Goal: Use online tool/utility: Utilize a website feature to perform a specific function

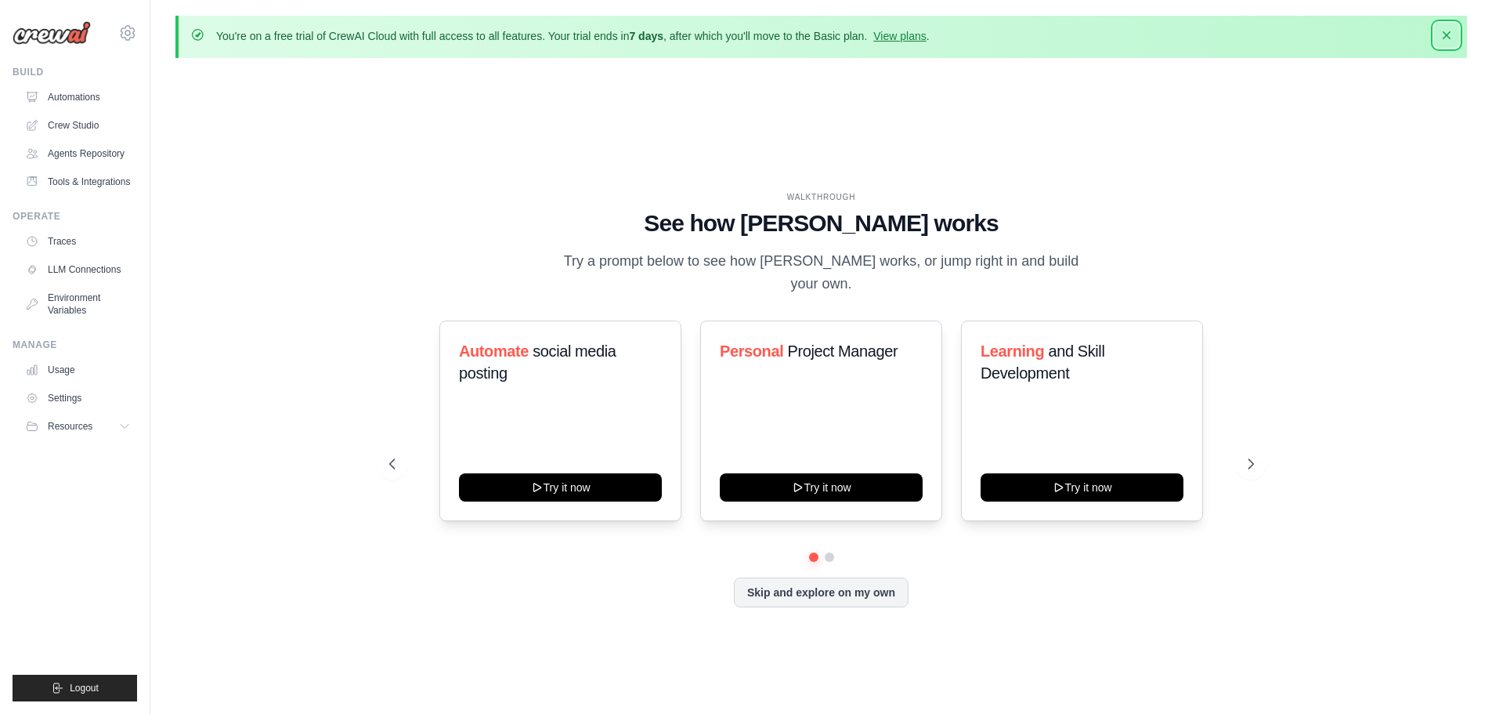
click at [1450, 38] on icon "button" at bounding box center [1447, 35] width 8 height 8
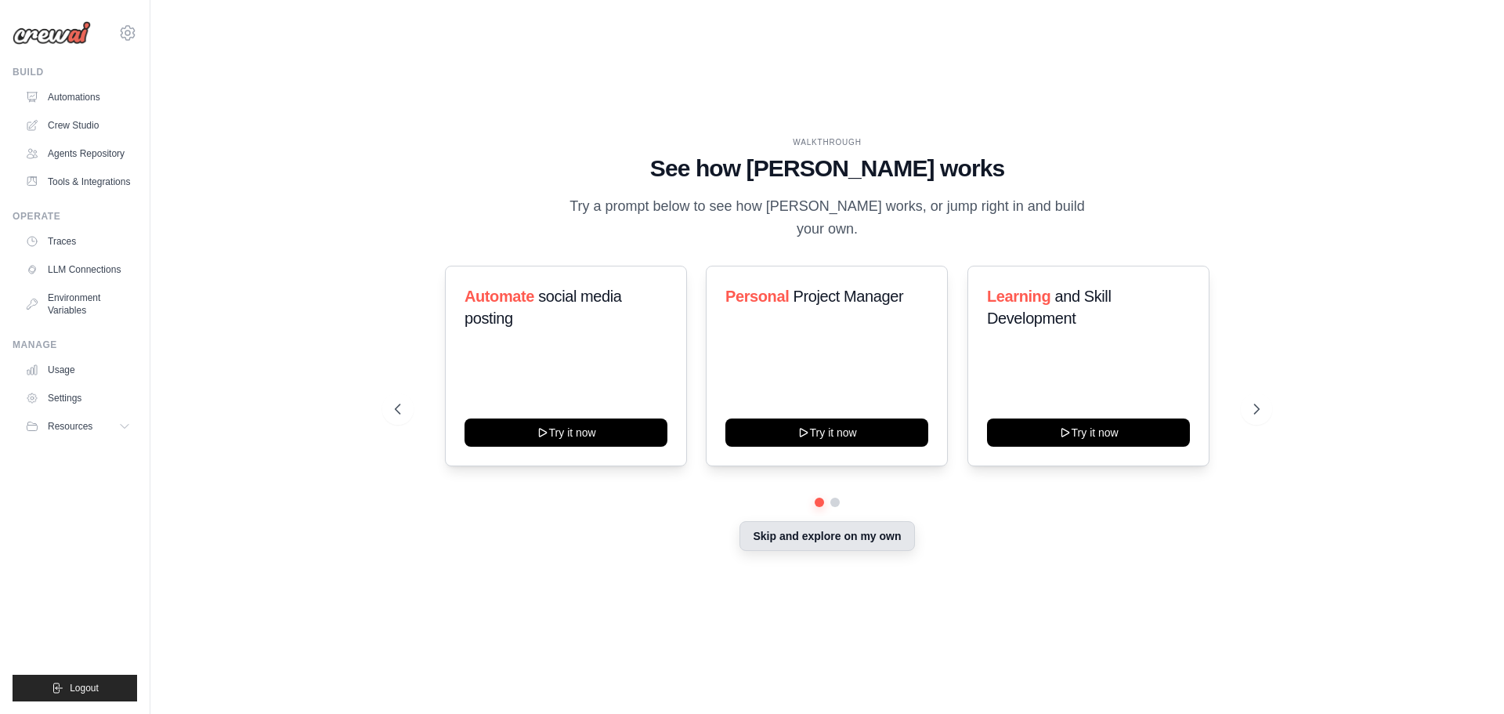
click at [833, 521] on button "Skip and explore on my own" at bounding box center [827, 536] width 175 height 30
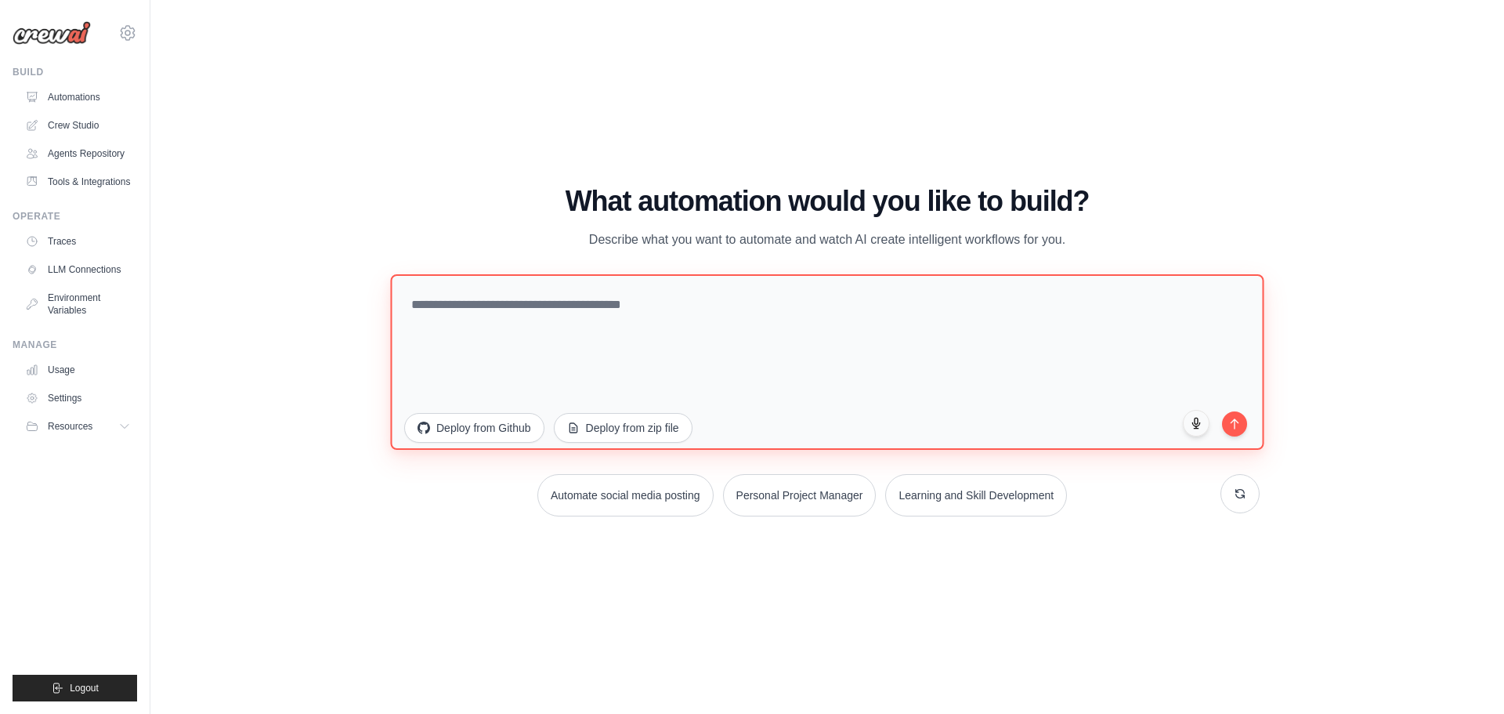
click at [515, 311] on textarea at bounding box center [826, 360] width 873 height 175
type textarea "**********"
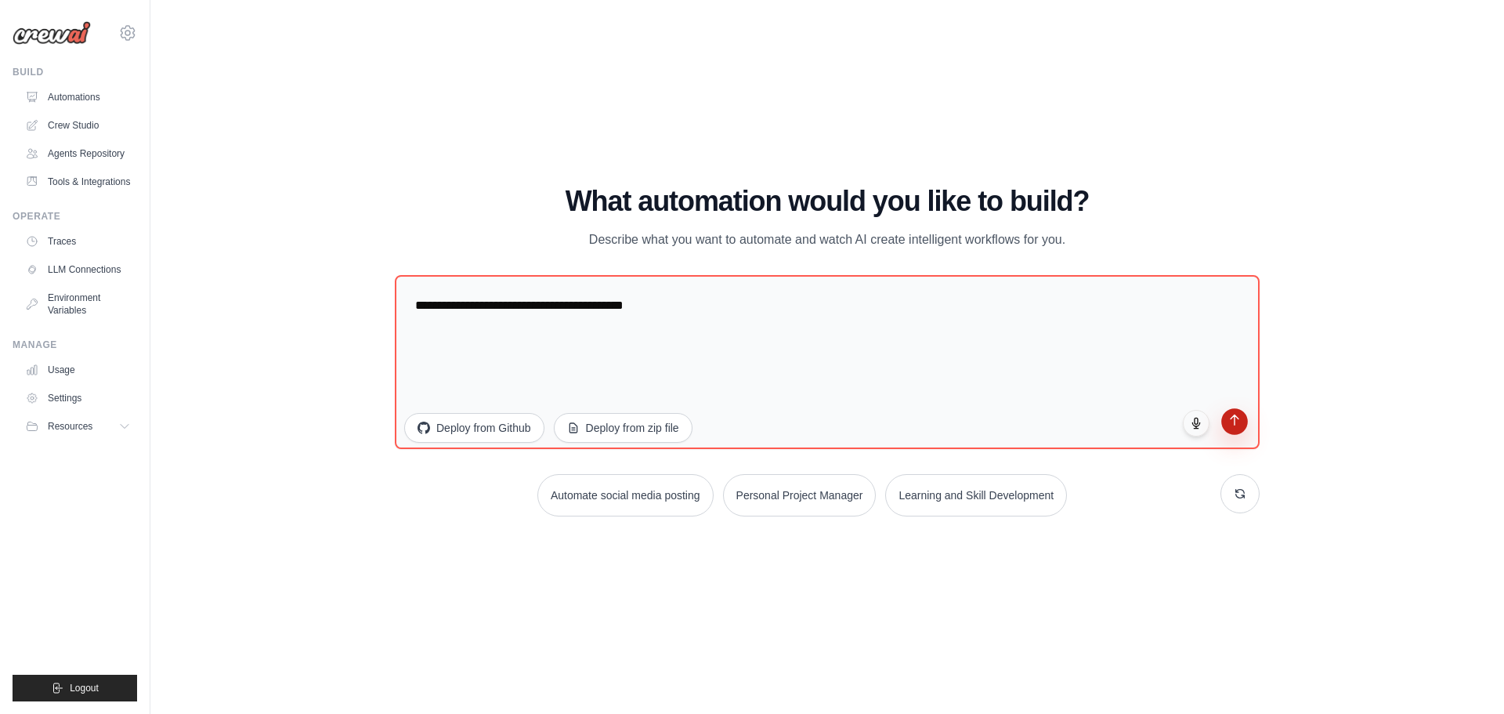
click at [1237, 418] on icon "submit" at bounding box center [1234, 419] width 13 height 13
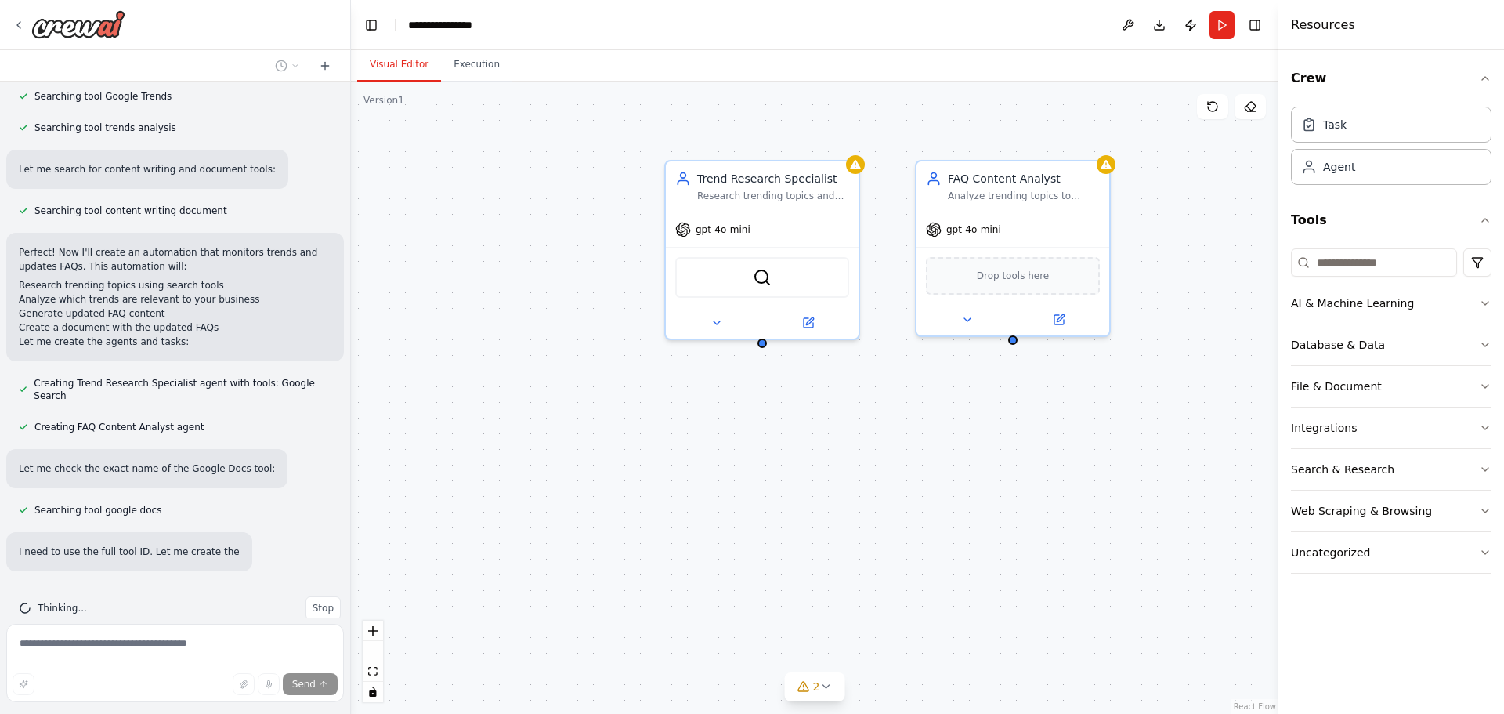
scroll to position [339, 0]
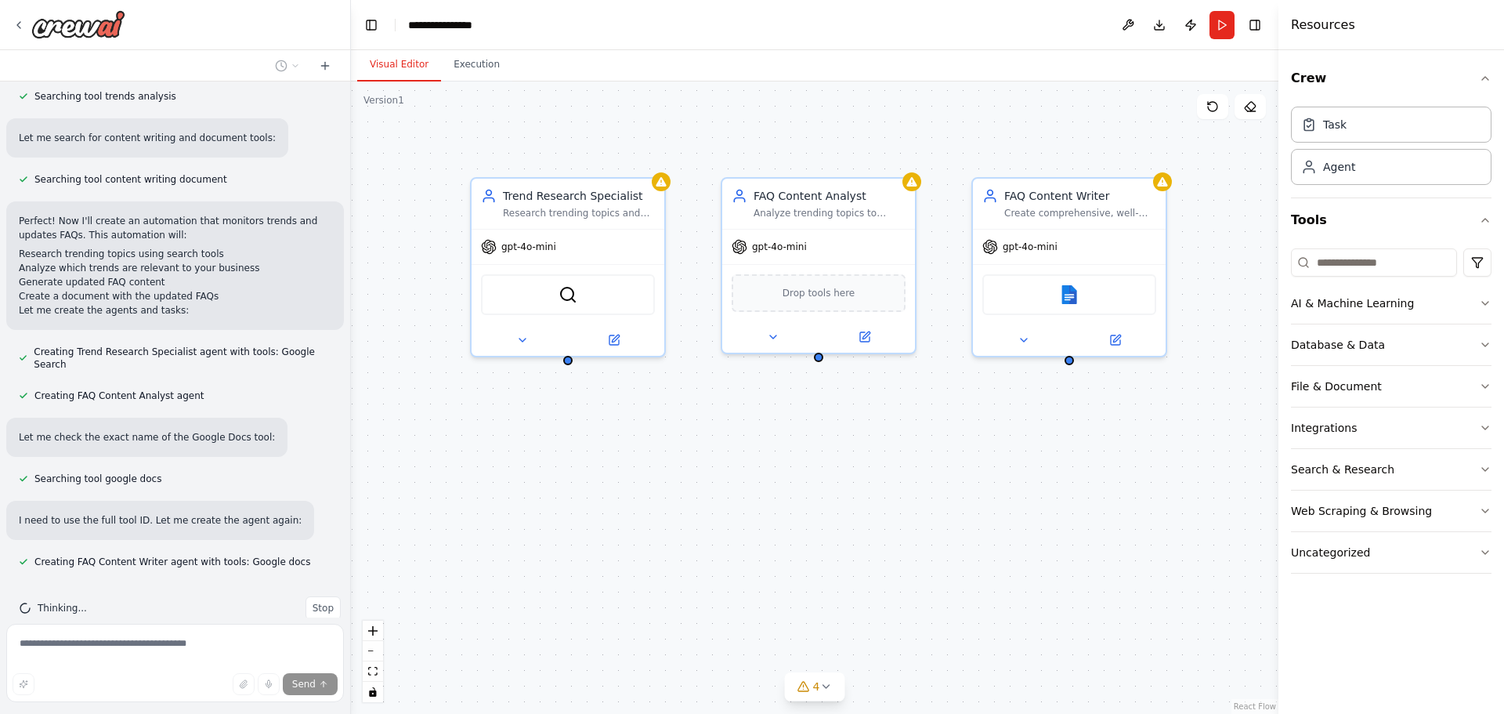
drag, startPoint x: 1120, startPoint y: 454, endPoint x: 926, endPoint y: 472, distance: 195.0
click at [926, 472] on div "Trend Research Specialist Research trending topics and search queries in {busin…" at bounding box center [815, 397] width 928 height 632
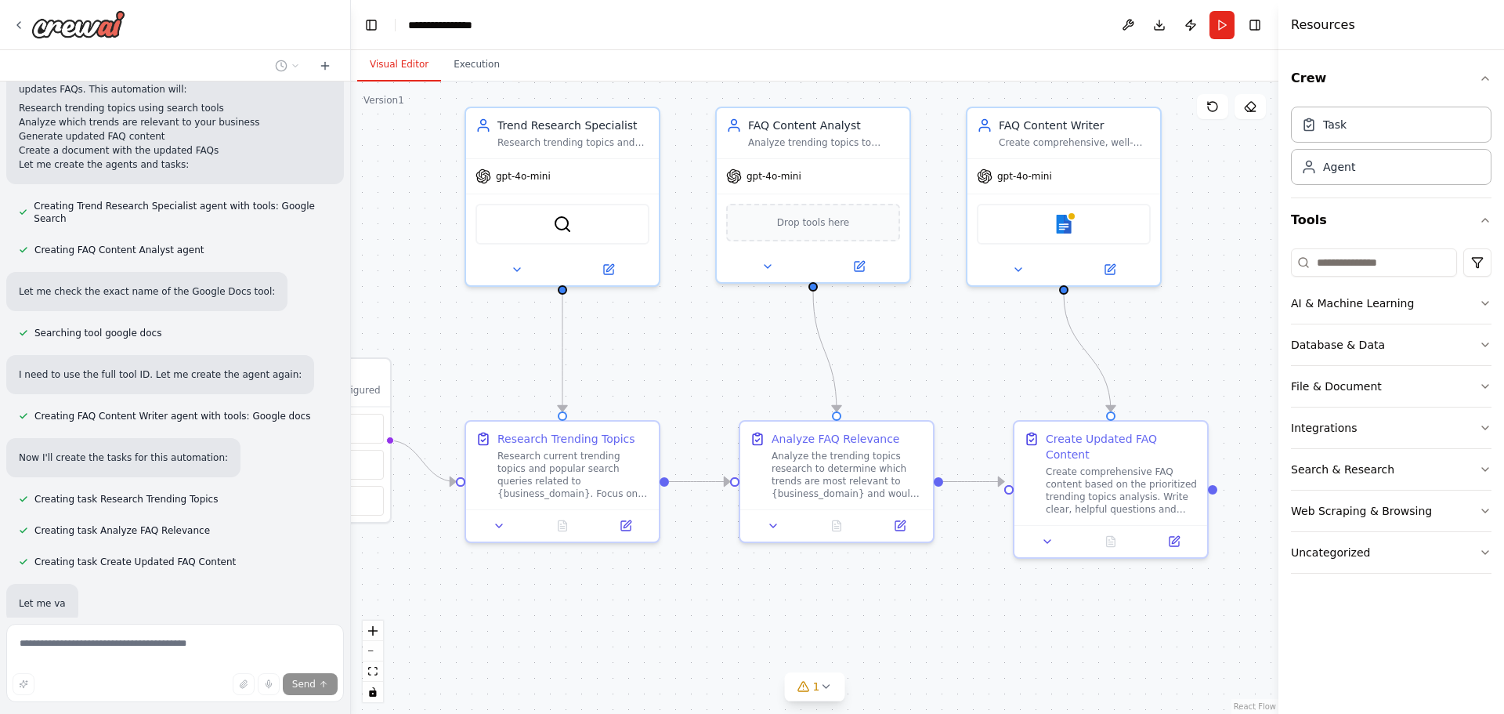
scroll to position [568, 0]
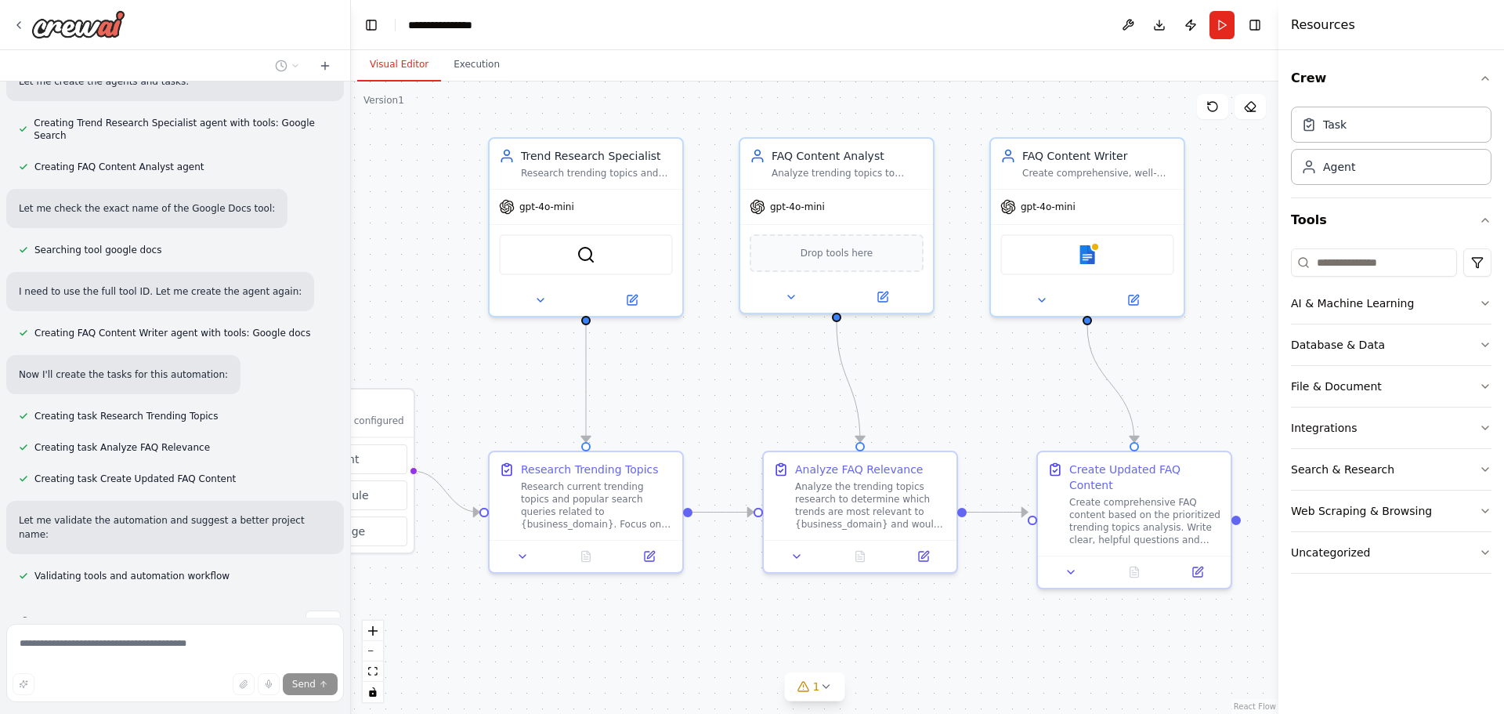
drag, startPoint x: 834, startPoint y: 474, endPoint x: 765, endPoint y: 449, distance: 74.1
click at [765, 449] on div ".deletable-edge-delete-btn { width: 20px; height: 20px; border: 0px solid #ffff…" at bounding box center [815, 397] width 928 height 632
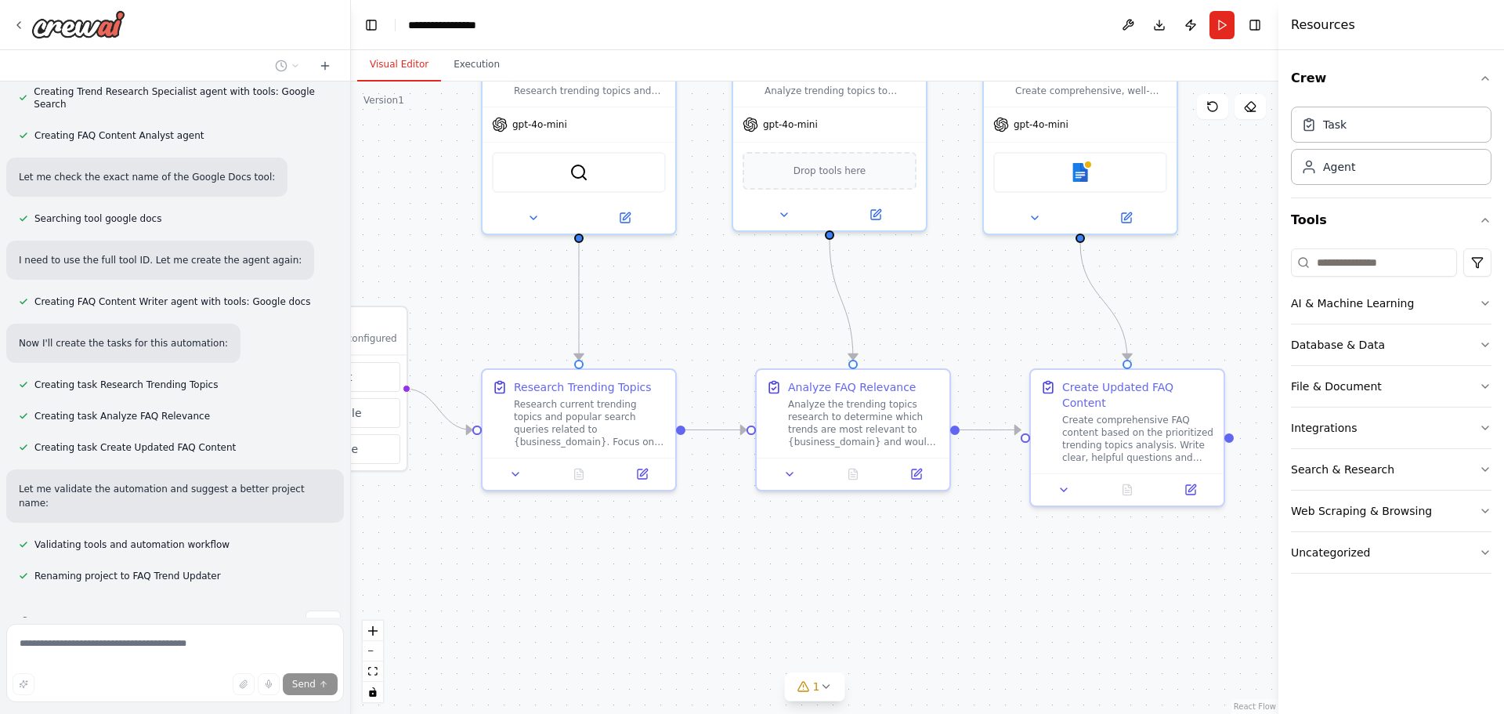
drag, startPoint x: 765, startPoint y: 449, endPoint x: 758, endPoint y: 367, distance: 82.6
click at [758, 367] on div ".deletable-edge-delete-btn { width: 20px; height: 20px; border: 0px solid #ffff…" at bounding box center [815, 397] width 928 height 632
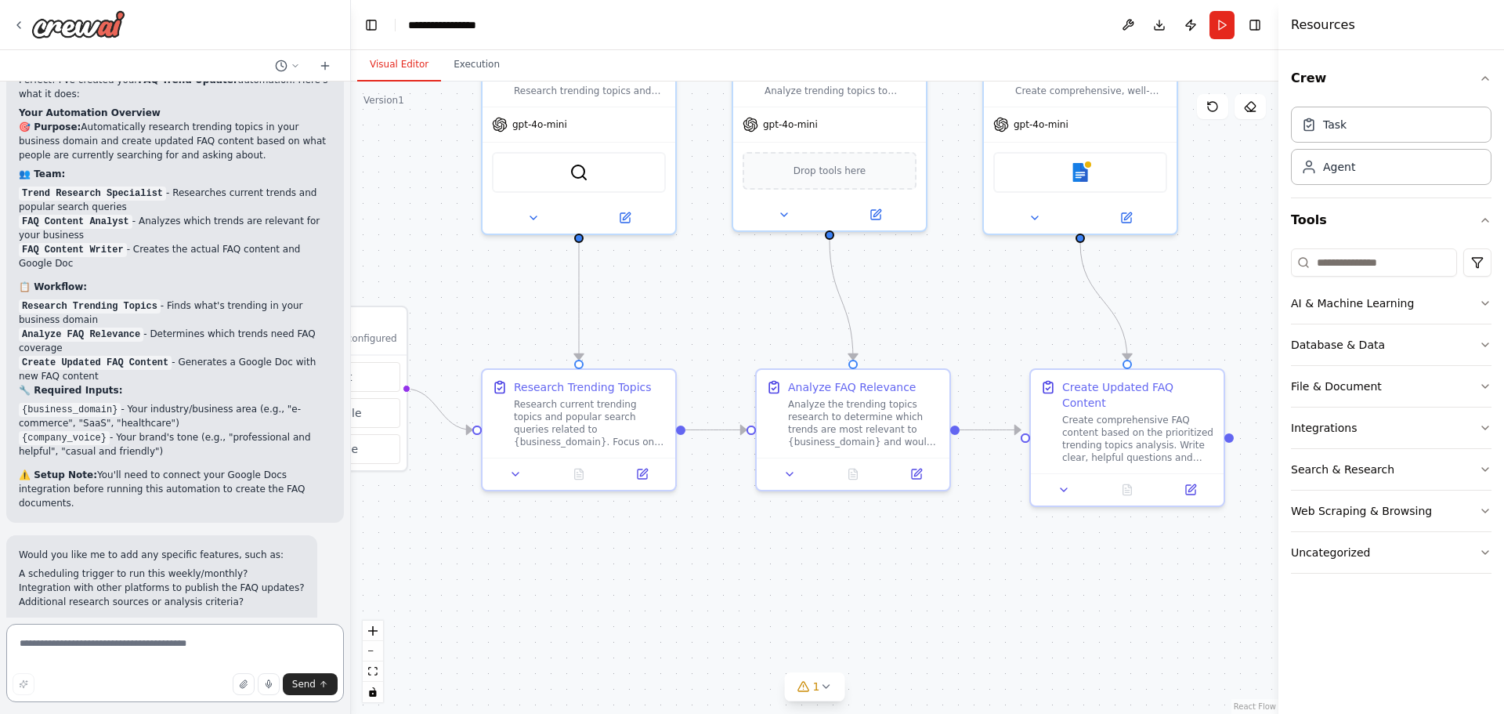
scroll to position [1234, 0]
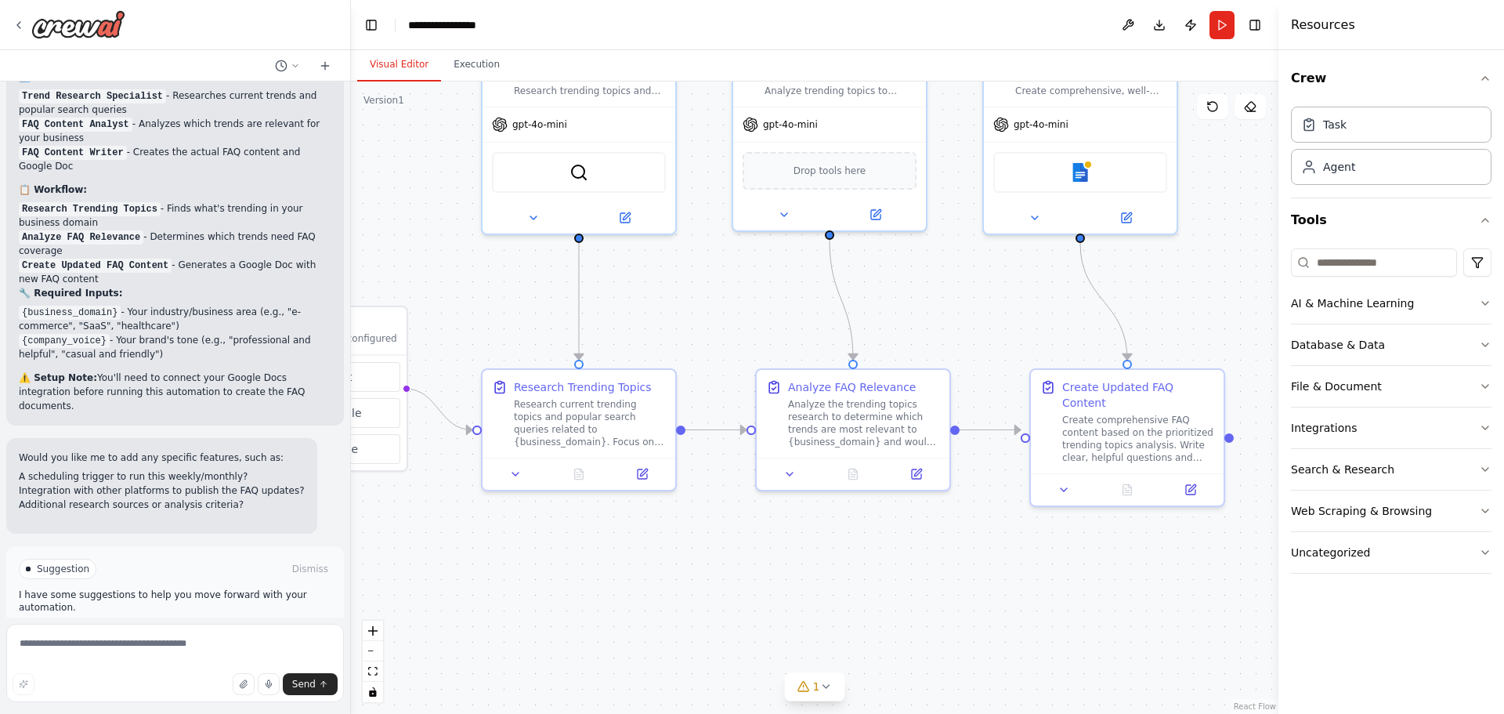
click at [285, 623] on button "Run Automation" at bounding box center [175, 635] width 313 height 25
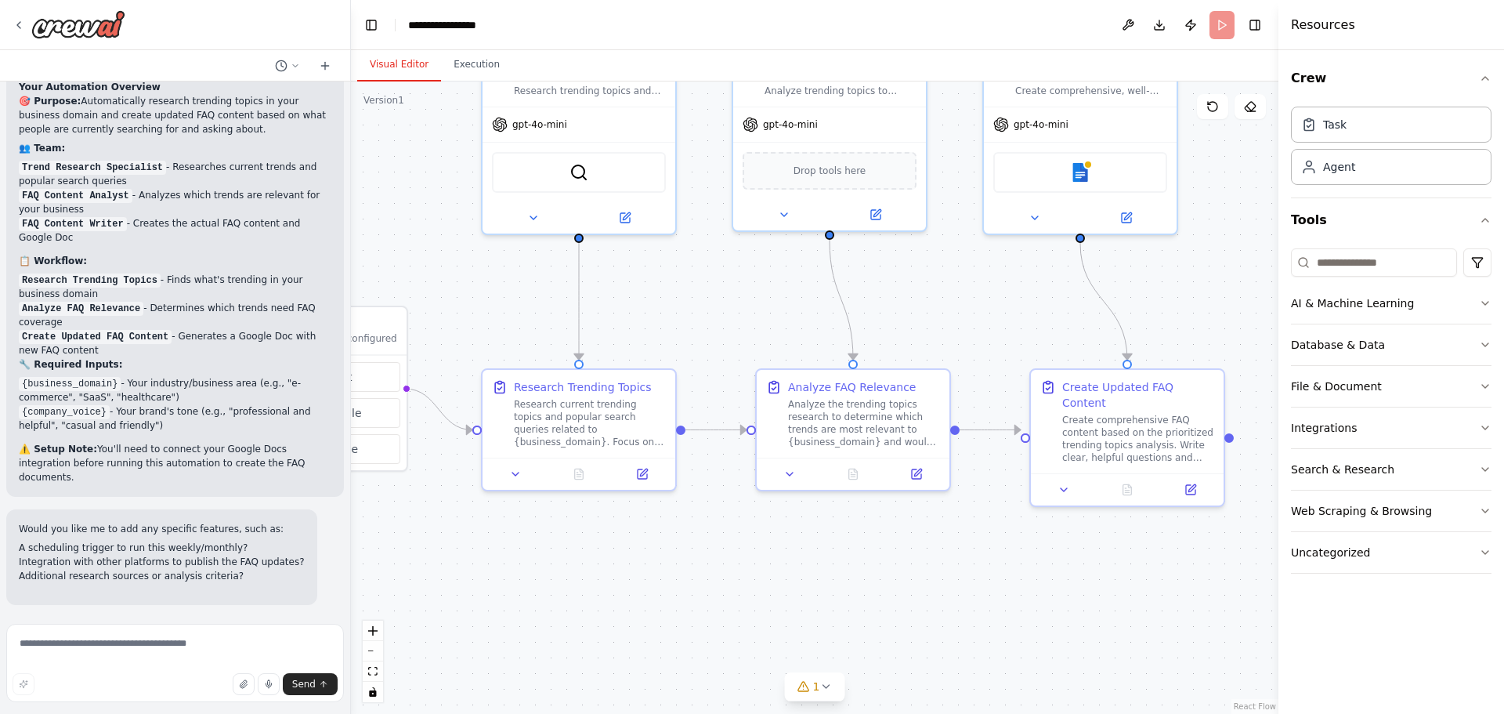
scroll to position [1107, 0]
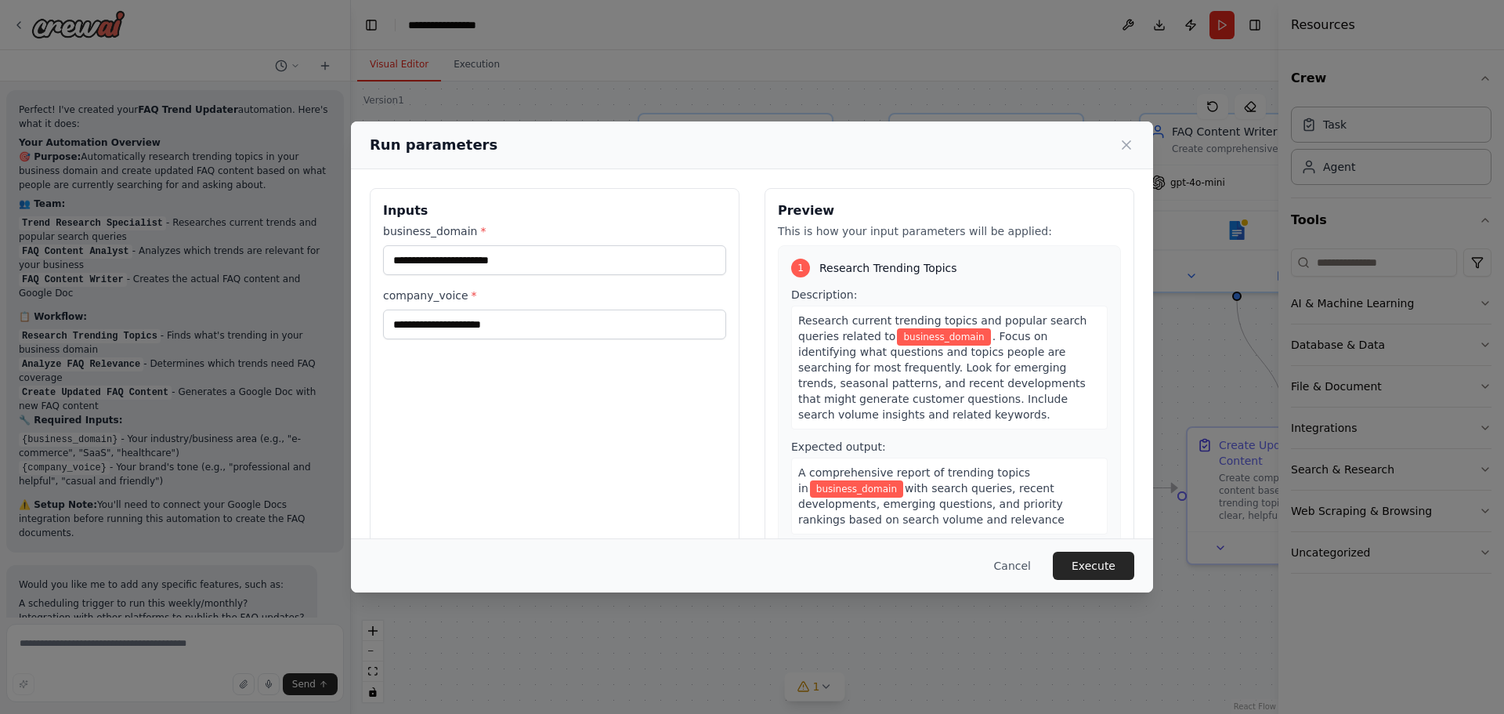
drag, startPoint x: 699, startPoint y: 320, endPoint x: 855, endPoint y: 378, distance: 167.1
click at [855, 378] on body "automate faq update based on google trends ▶ Thought process I'll help you crea…" at bounding box center [752, 357] width 1504 height 714
click at [479, 269] on input "business_domain *" at bounding box center [554, 260] width 343 height 30
click at [1019, 565] on button "Cancel" at bounding box center [1013, 565] width 62 height 28
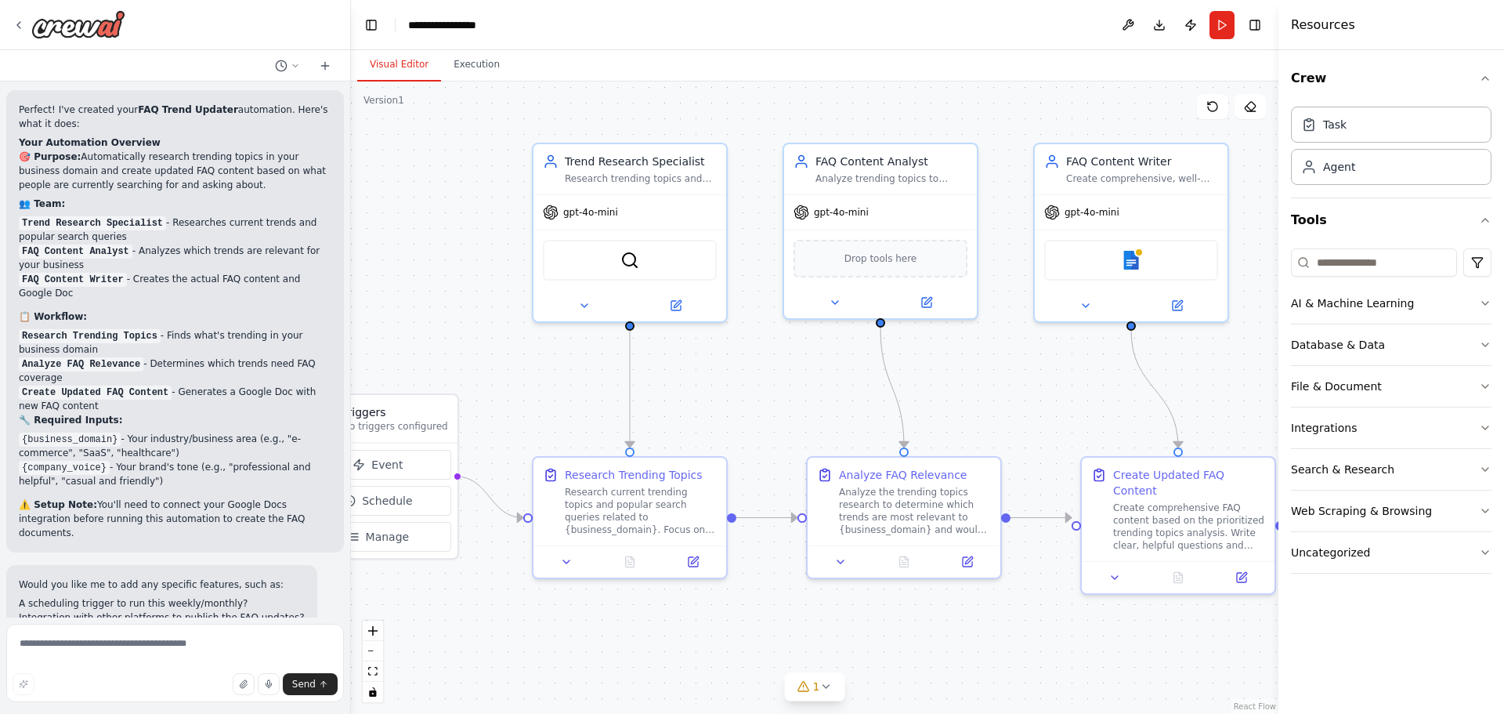
drag, startPoint x: 674, startPoint y: 564, endPoint x: 568, endPoint y: 594, distance: 109.9
click at [568, 594] on div ".deletable-edge-delete-btn { width: 20px; height: 20px; border: 0px solid #ffff…" at bounding box center [815, 397] width 928 height 632
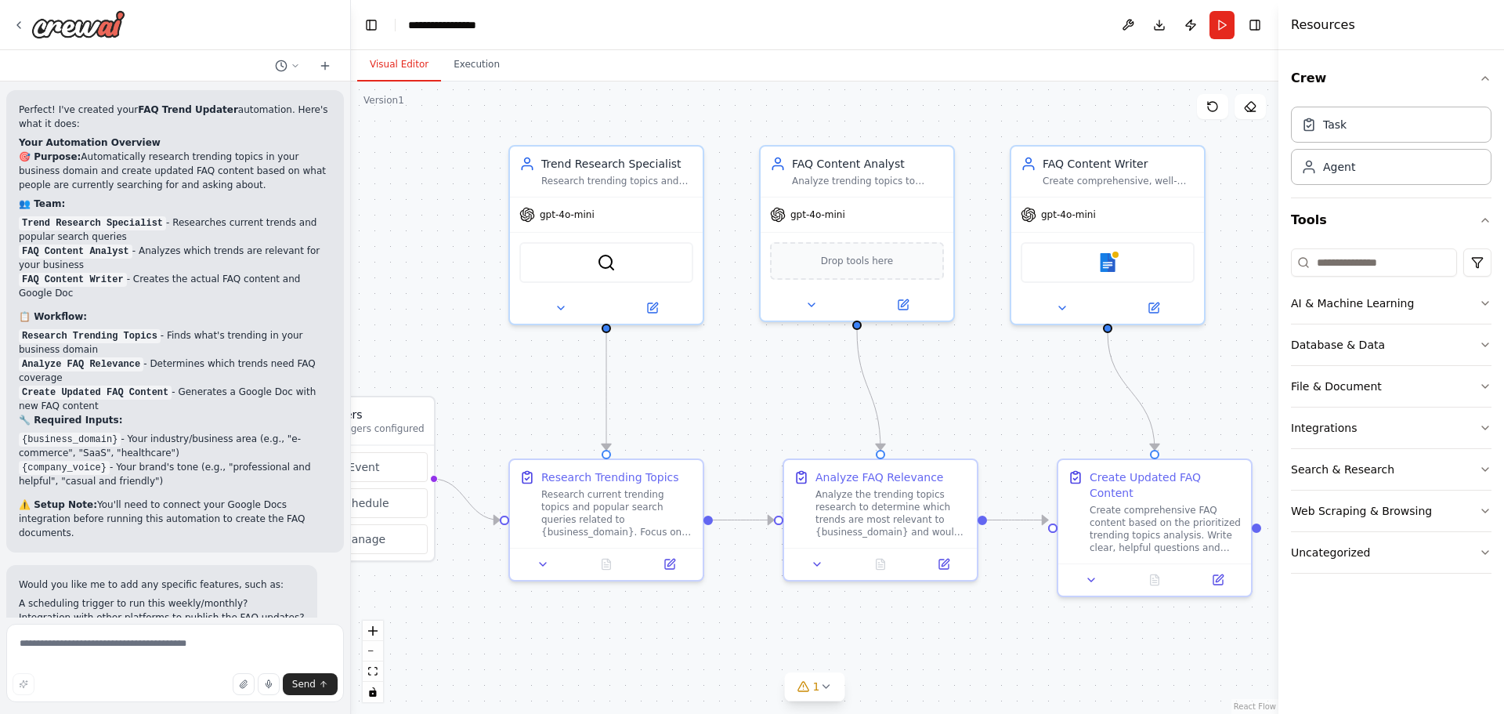
drag, startPoint x: 780, startPoint y: 401, endPoint x: 757, endPoint y: 403, distance: 23.6
click at [757, 403] on div ".deletable-edge-delete-btn { width: 20px; height: 20px; border: 0px solid #ffff…" at bounding box center [815, 397] width 928 height 632
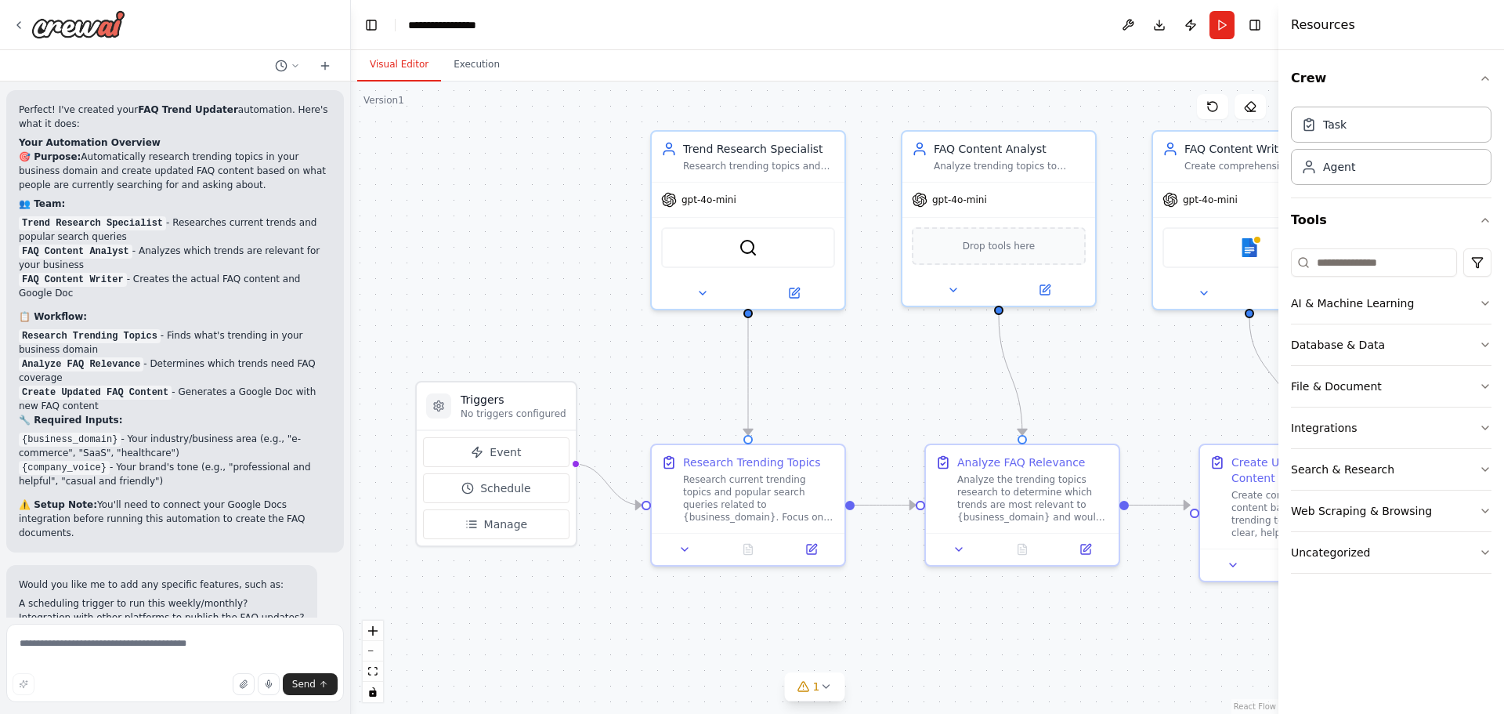
drag, startPoint x: 750, startPoint y: 357, endPoint x: 892, endPoint y: 342, distance: 142.6
click at [892, 342] on div ".deletable-edge-delete-btn { width: 20px; height: 20px; border: 0px solid #ffff…" at bounding box center [815, 397] width 928 height 632
click at [486, 452] on button "Event" at bounding box center [496, 452] width 146 height 30
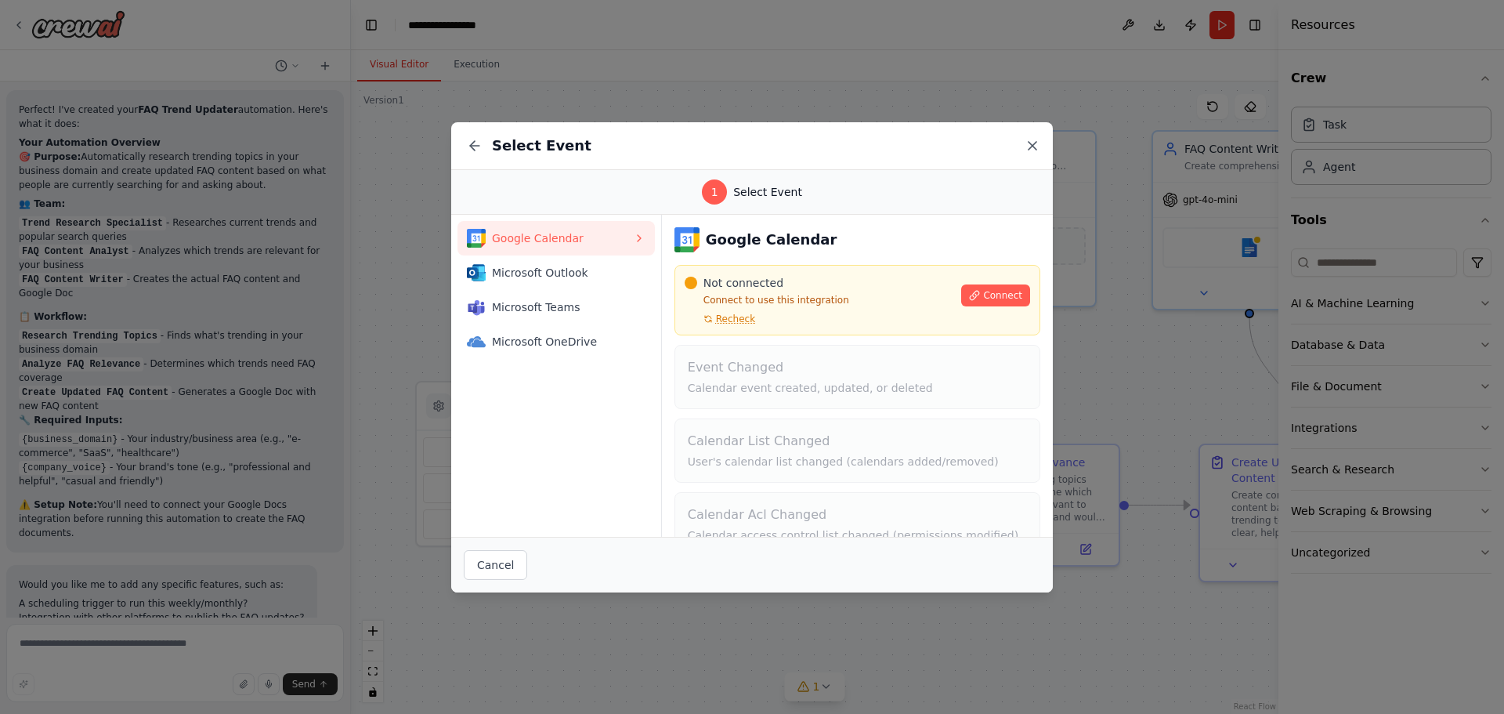
click at [1033, 148] on icon at bounding box center [1033, 146] width 16 height 16
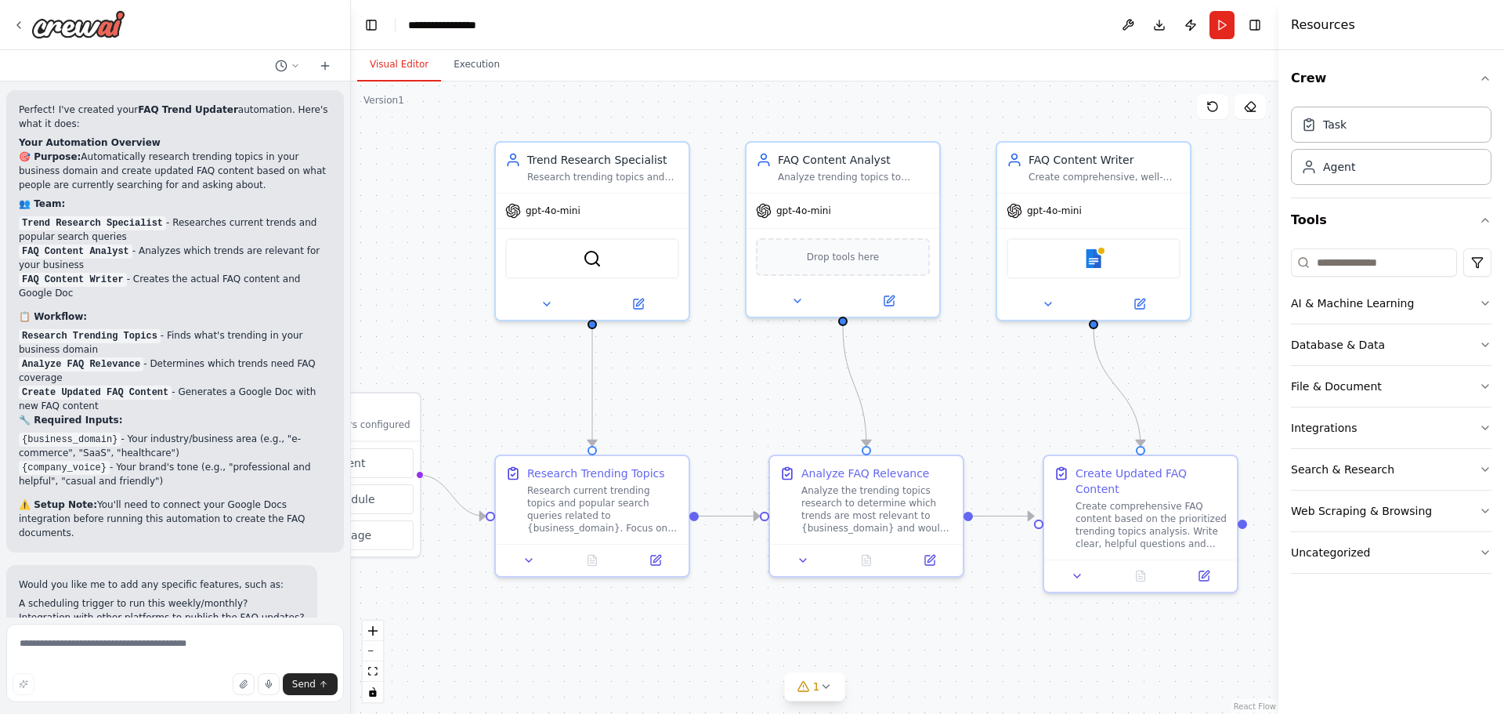
drag, startPoint x: 815, startPoint y: 358, endPoint x: 659, endPoint y: 369, distance: 156.3
click at [659, 369] on div ".deletable-edge-delete-btn { width: 20px; height: 20px; border: 0px solid #ffff…" at bounding box center [815, 397] width 928 height 632
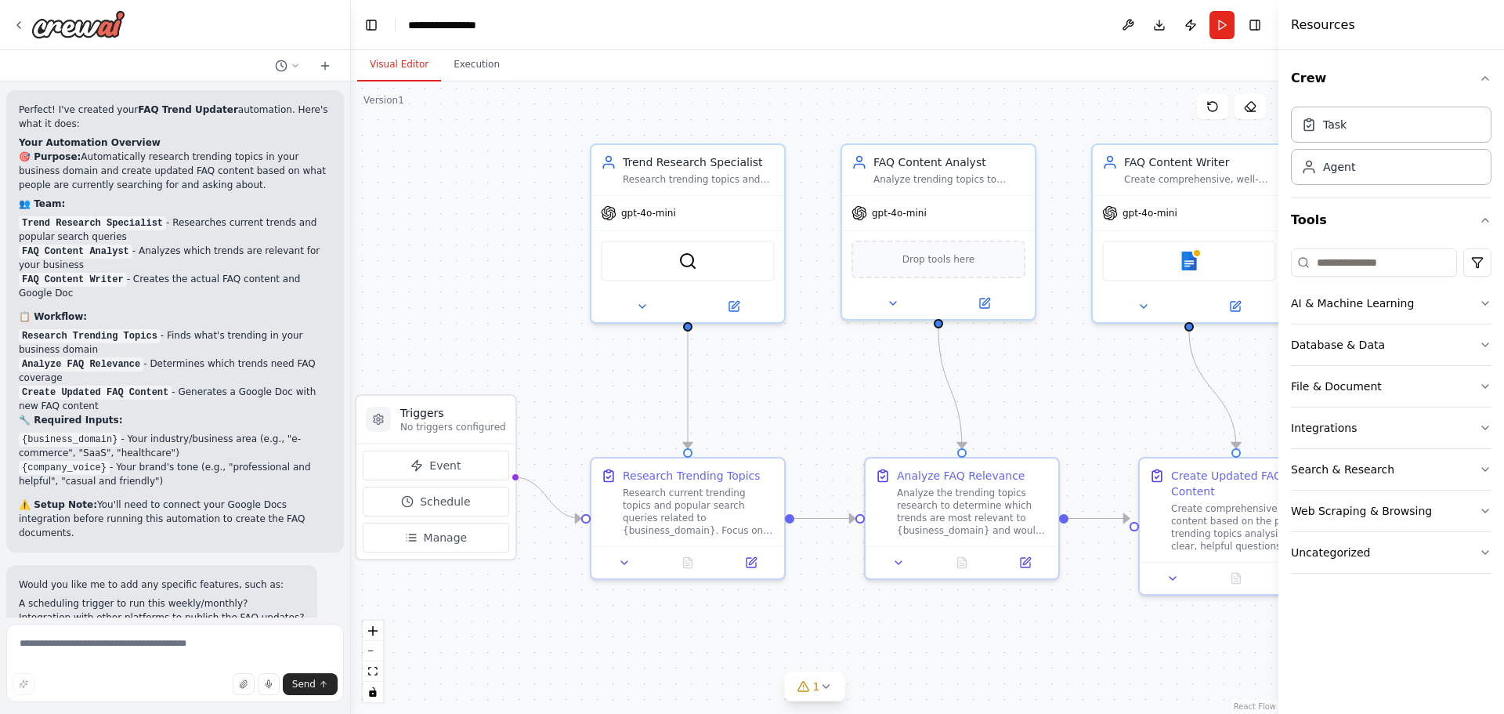
drag, startPoint x: 659, startPoint y: 369, endPoint x: 754, endPoint y: 371, distance: 95.6
click at [754, 371] on div ".deletable-edge-delete-btn { width: 20px; height: 20px; border: 0px solid #ffff…" at bounding box center [815, 397] width 928 height 632
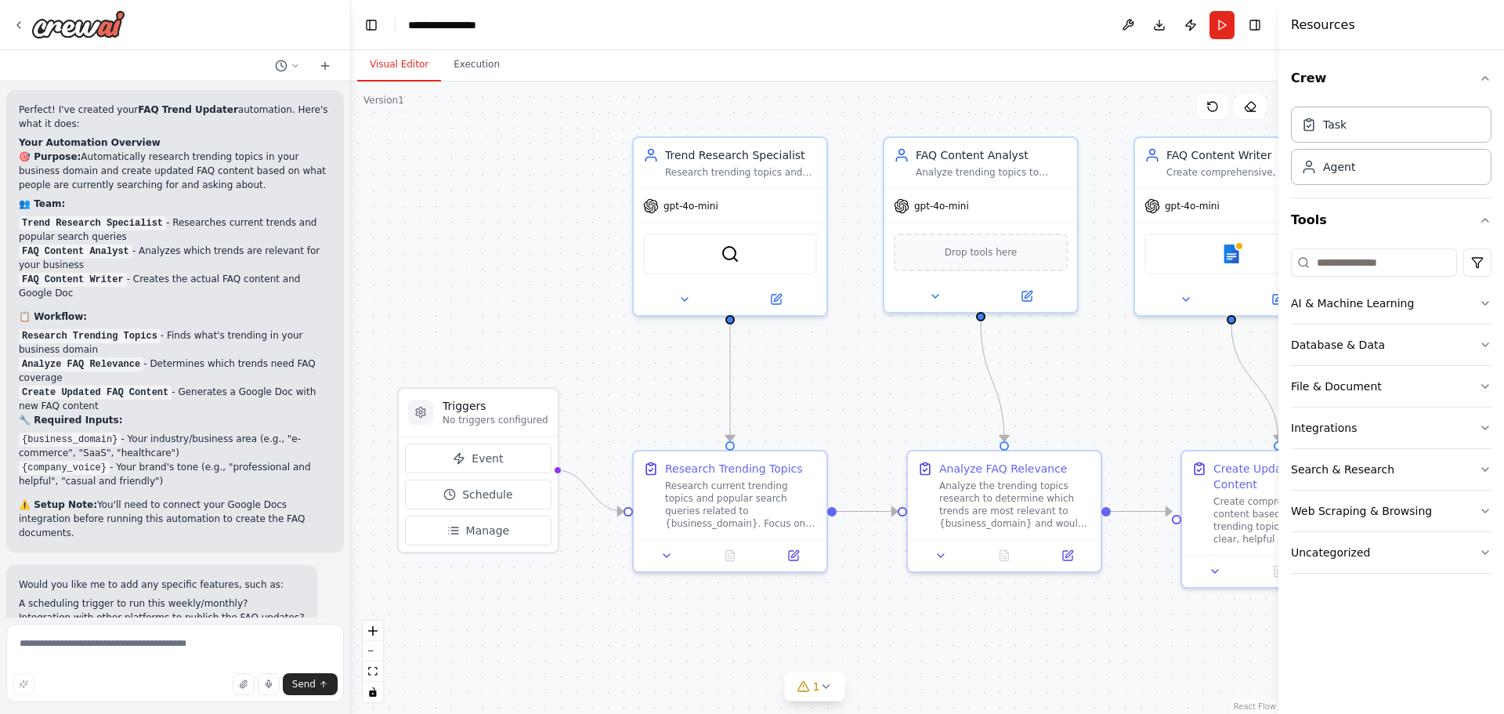
drag, startPoint x: 570, startPoint y: 347, endPoint x: 612, endPoint y: 340, distance: 42.9
click at [612, 340] on div ".deletable-edge-delete-btn { width: 20px; height: 20px; border: 0px solid #ffff…" at bounding box center [815, 397] width 928 height 632
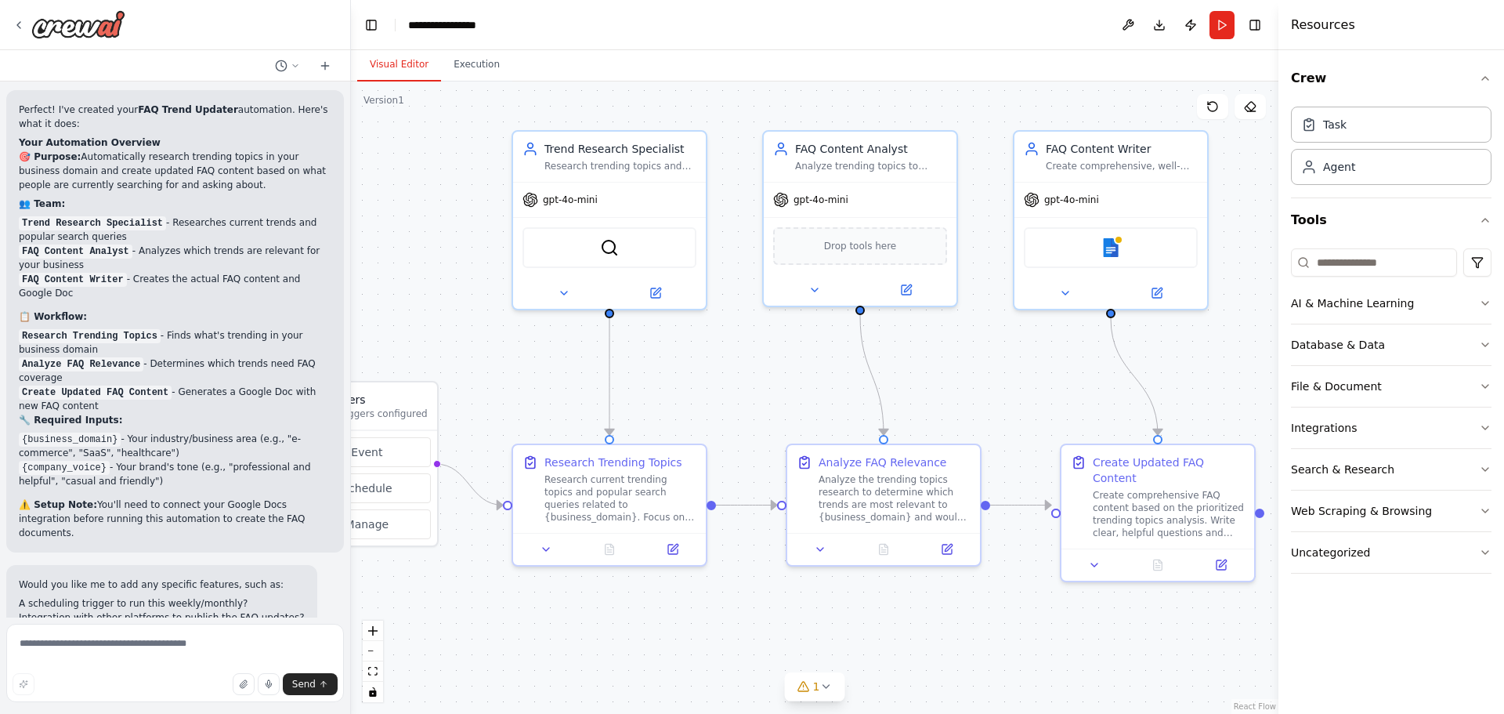
drag, startPoint x: 834, startPoint y: 363, endPoint x: 713, endPoint y: 357, distance: 120.8
click at [713, 357] on div ".deletable-edge-delete-btn { width: 20px; height: 20px; border: 0px solid #ffff…" at bounding box center [815, 397] width 928 height 632
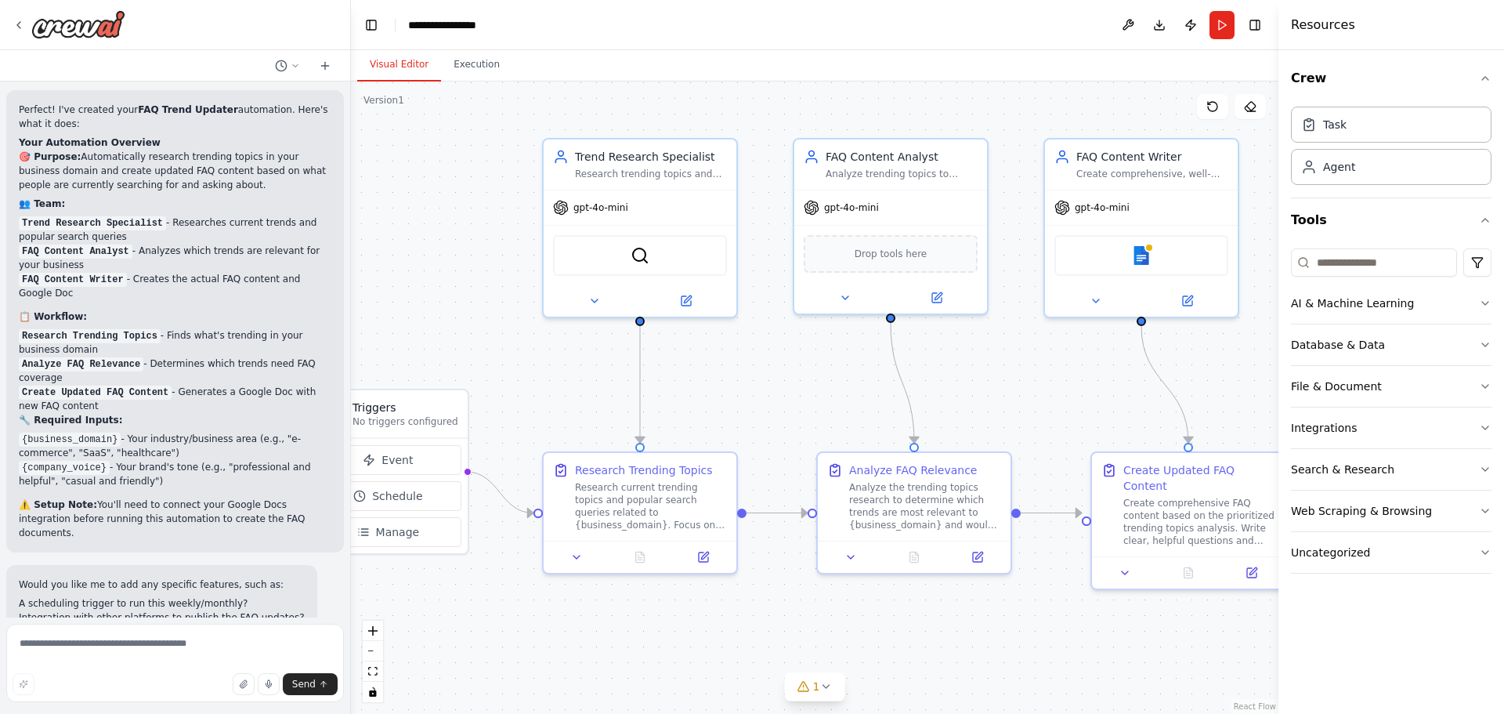
drag, startPoint x: 639, startPoint y: 401, endPoint x: 670, endPoint y: 409, distance: 31.5
click at [670, 409] on div ".deletable-edge-delete-btn { width: 20px; height: 20px; border: 0px solid #ffff…" at bounding box center [815, 397] width 928 height 632
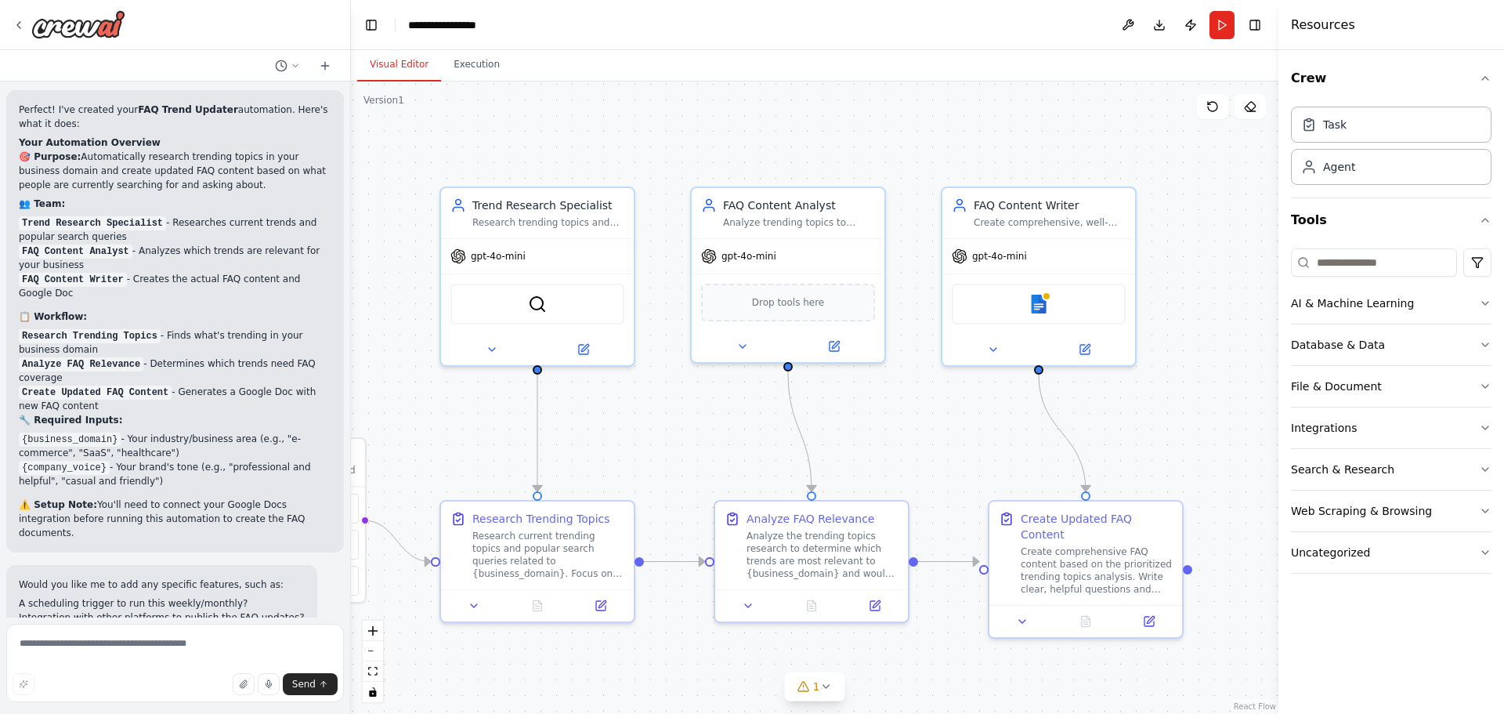
drag, startPoint x: 1036, startPoint y: 410, endPoint x: 934, endPoint y: 459, distance: 113.5
click at [934, 459] on div ".deletable-edge-delete-btn { width: 20px; height: 20px; border: 0px solid #ffff…" at bounding box center [815, 397] width 928 height 632
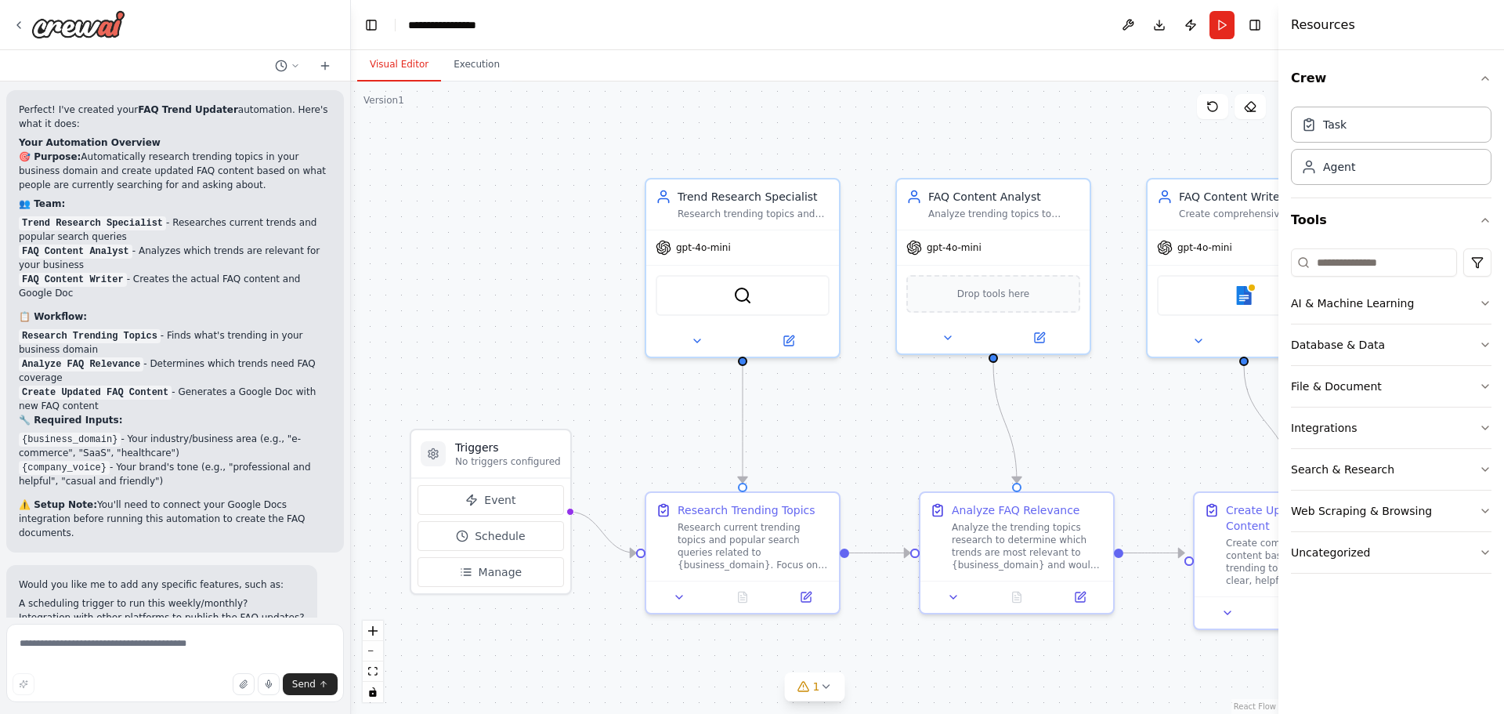
drag, startPoint x: 673, startPoint y: 422, endPoint x: 878, endPoint y: 414, distance: 205.4
click at [878, 414] on div ".deletable-edge-delete-btn { width: 20px; height: 20px; border: 0px solid #ffff…" at bounding box center [815, 397] width 928 height 632
click at [751, 246] on div "gpt-4o-mini" at bounding box center [742, 244] width 193 height 34
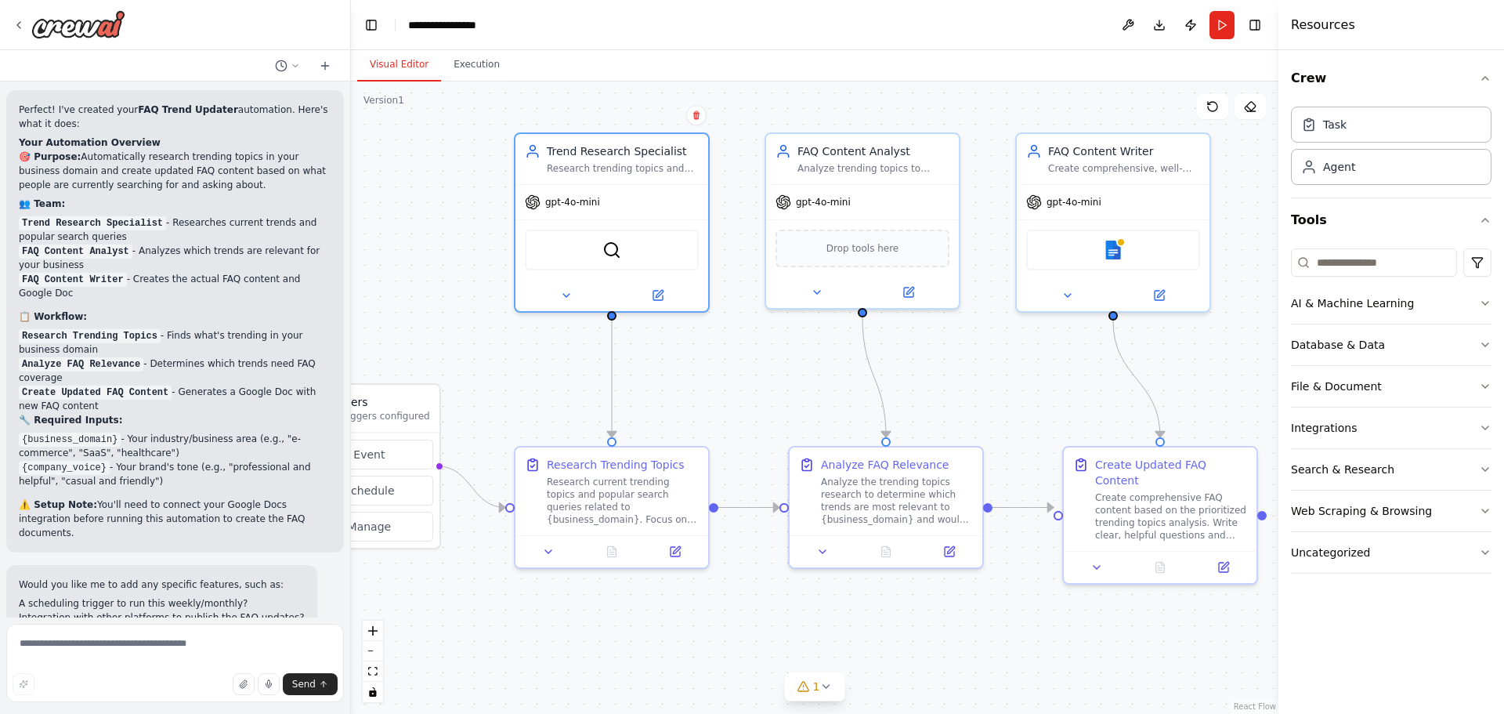
drag, startPoint x: 860, startPoint y: 396, endPoint x: 729, endPoint y: 350, distance: 138.5
click at [729, 350] on div ".deletable-edge-delete-btn { width: 20px; height: 20px; border: 0px solid #ffff…" at bounding box center [815, 397] width 928 height 632
